Goal: Find specific page/section: Find specific page/section

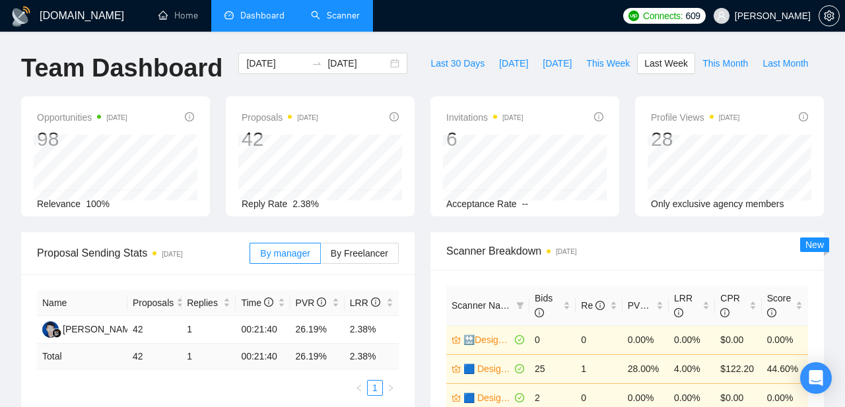
click at [339, 12] on link "Scanner" at bounding box center [335, 15] width 49 height 11
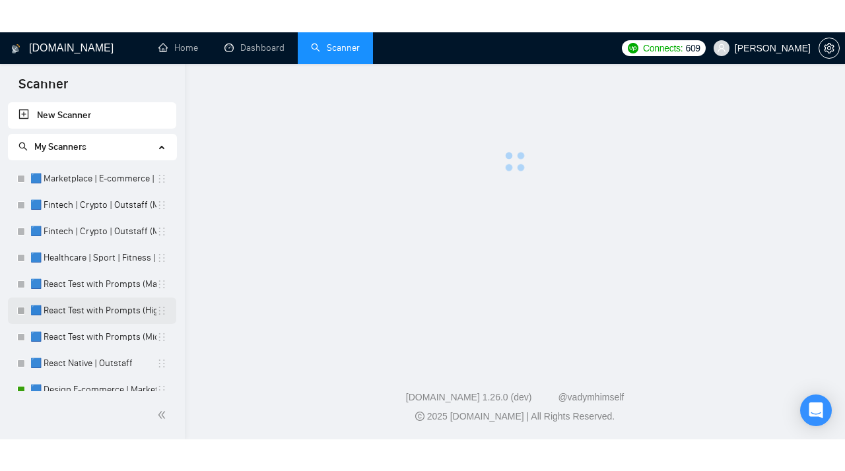
scroll to position [100, 0]
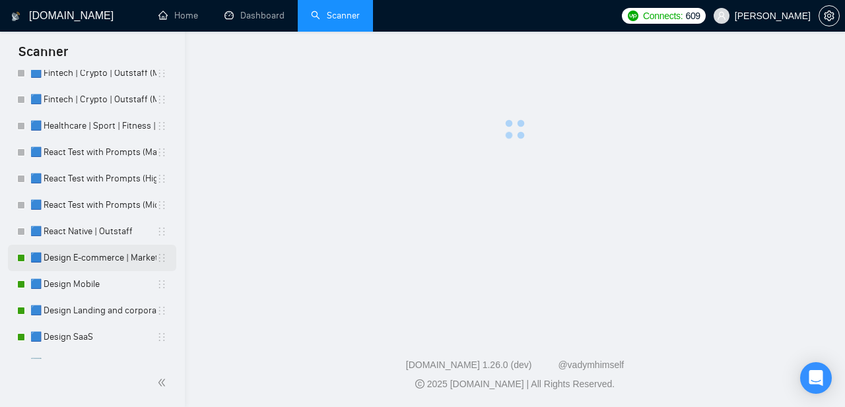
click at [65, 260] on link "🟦 Design E-commerce | Marketplace" at bounding box center [93, 258] width 126 height 26
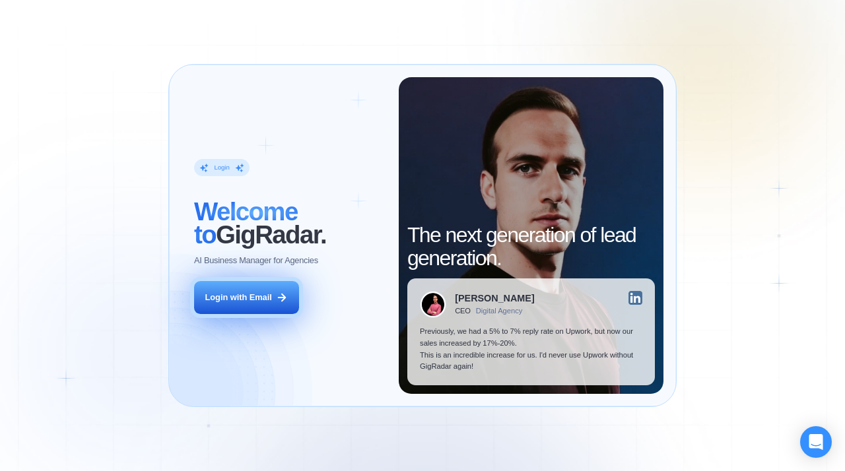
click at [236, 281] on button "Login with Email" at bounding box center [246, 297] width 104 height 33
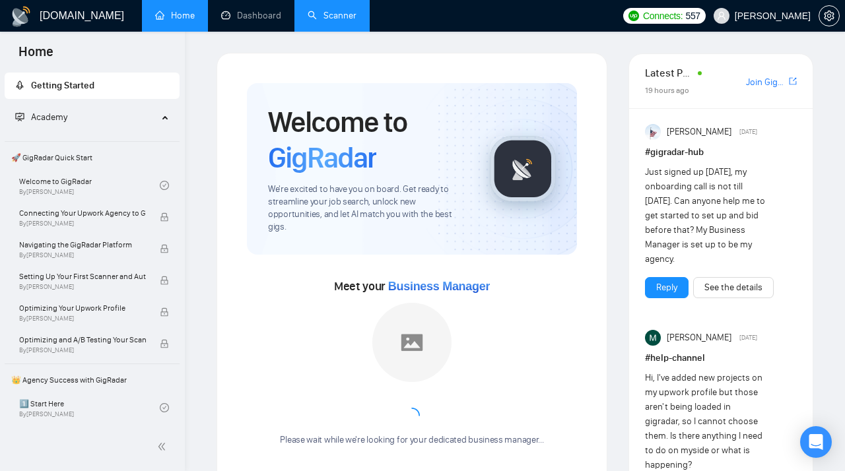
click at [333, 21] on link "Scanner" at bounding box center [332, 15] width 49 height 11
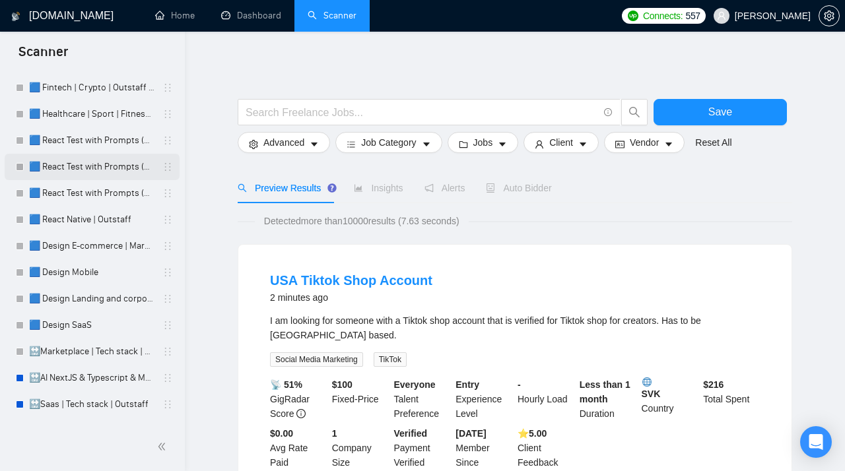
scroll to position [85, 0]
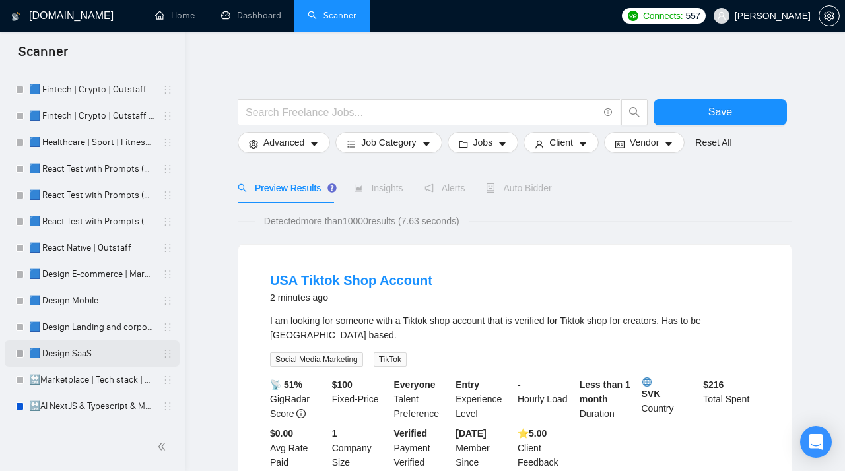
click at [83, 354] on link "🟦 Design SaaS" at bounding box center [91, 354] width 125 height 26
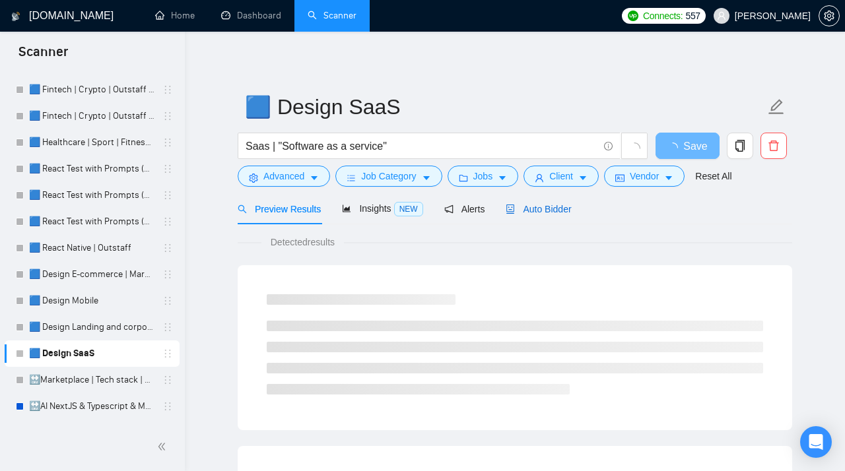
click at [539, 208] on span "Auto Bidder" at bounding box center [537, 209] width 65 height 11
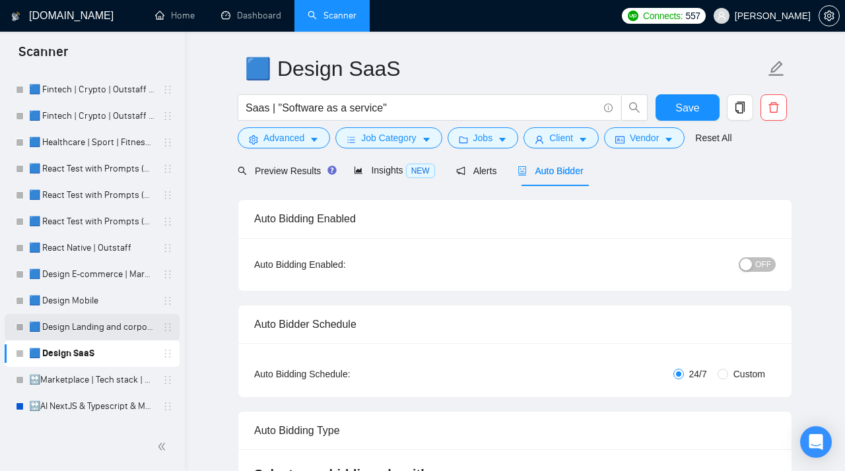
click at [110, 326] on link "🟦 Design Landing and corporate" at bounding box center [91, 327] width 125 height 26
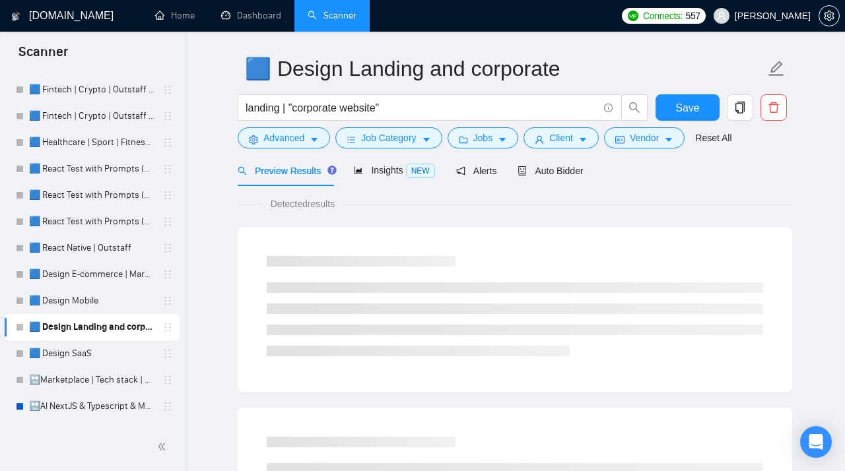
scroll to position [1, 0]
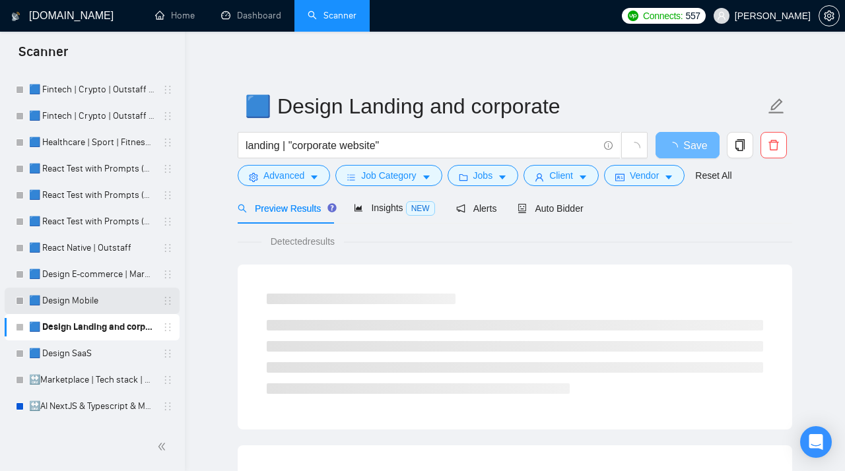
click at [73, 303] on link "🟦 Design Mobile" at bounding box center [91, 301] width 125 height 26
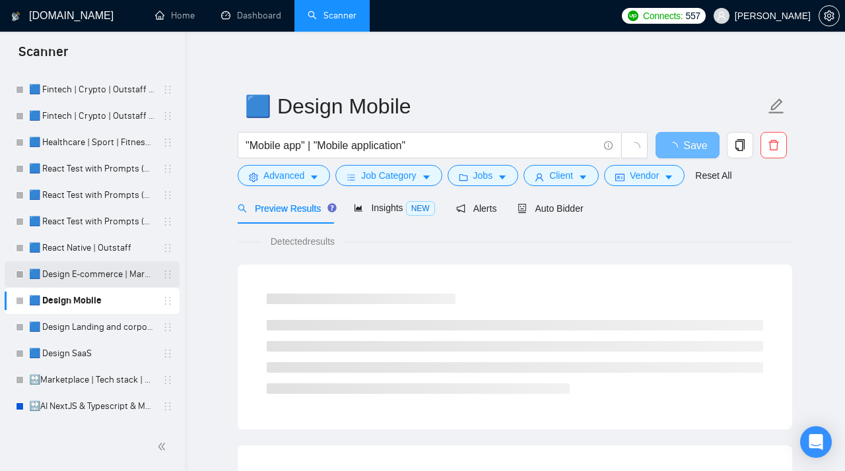
click at [82, 280] on link "🟦 Design E-commerce | Marketplace" at bounding box center [91, 274] width 125 height 26
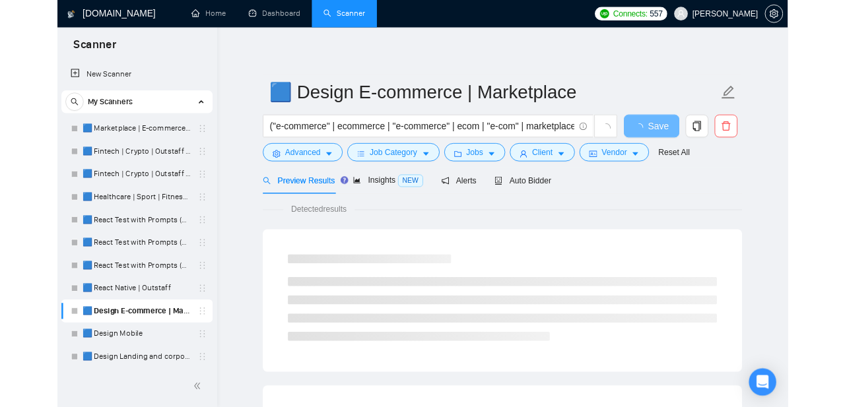
scroll to position [314, 0]
